Goal: Task Accomplishment & Management: Complete application form

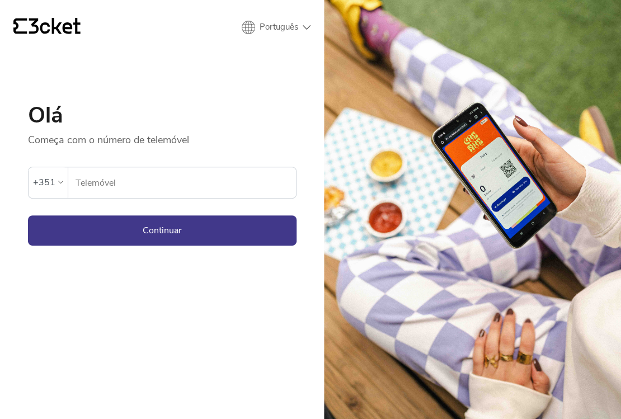
click at [53, 175] on div "+351" at bounding box center [44, 182] width 22 height 17
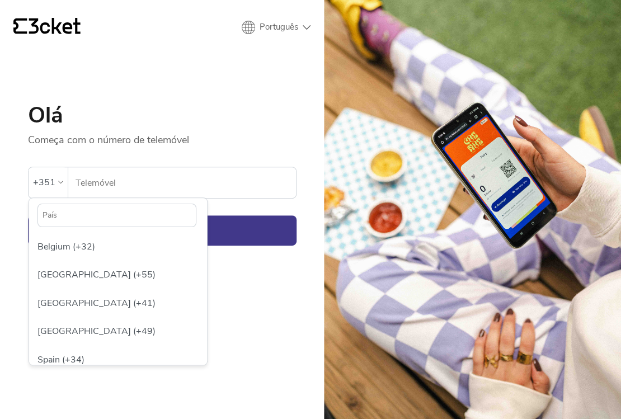
click at [62, 222] on input "text" at bounding box center [117, 216] width 159 height 24
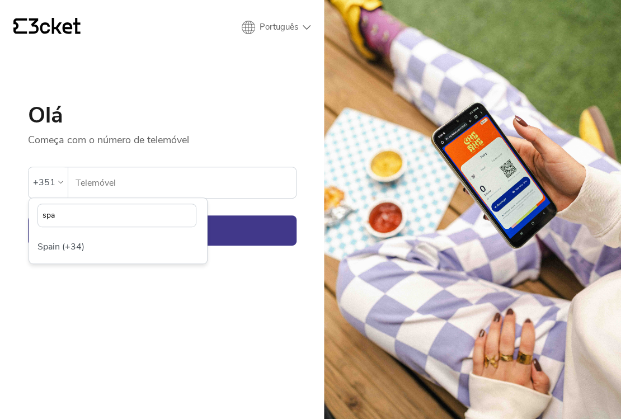
type input "spa"
click at [57, 264] on div "spa [GEOGRAPHIC_DATA] (+34)" at bounding box center [118, 231] width 179 height 67
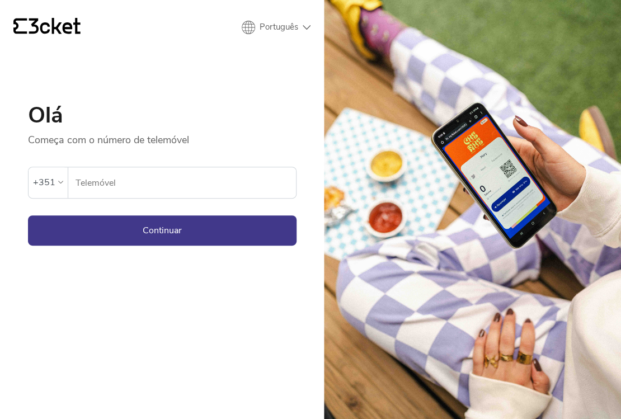
click at [58, 177] on div "+351" at bounding box center [48, 182] width 30 height 17
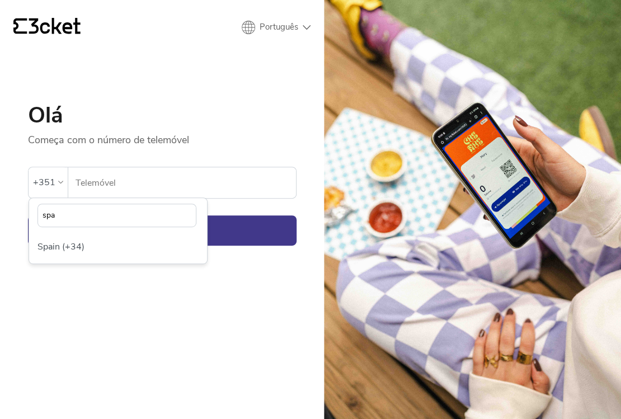
click at [59, 219] on input "spa" at bounding box center [117, 216] width 159 height 24
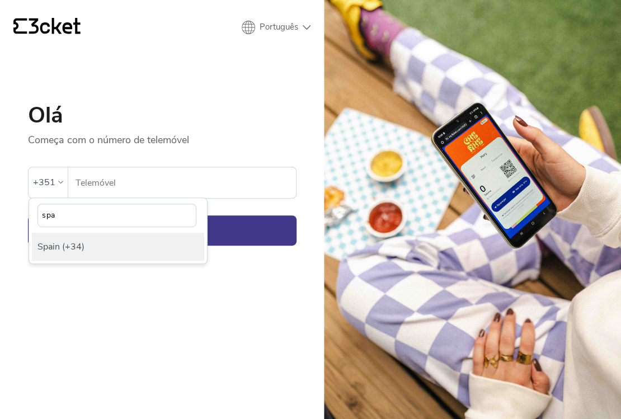
click at [60, 259] on div "Spain (+34)" at bounding box center [118, 247] width 172 height 28
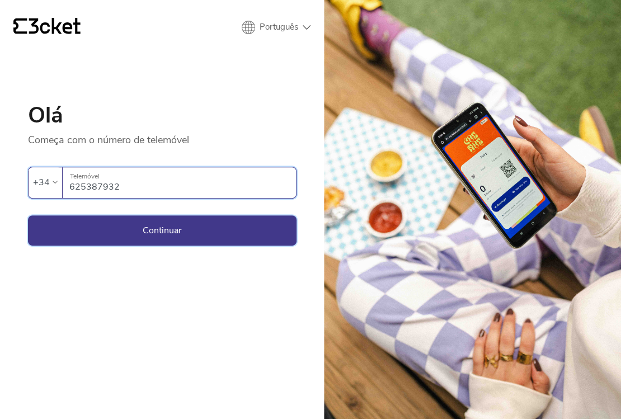
type input "625387932"
click at [106, 223] on button "Continuar" at bounding box center [162, 231] width 269 height 30
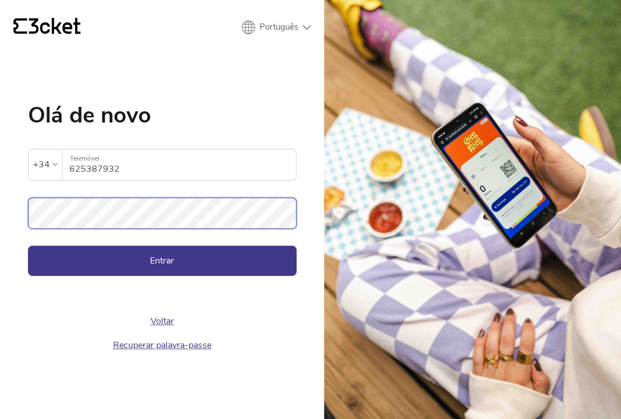
click at [28, 246] on button "Entrar" at bounding box center [162, 261] width 269 height 30
